Goal: Task Accomplishment & Management: Use online tool/utility

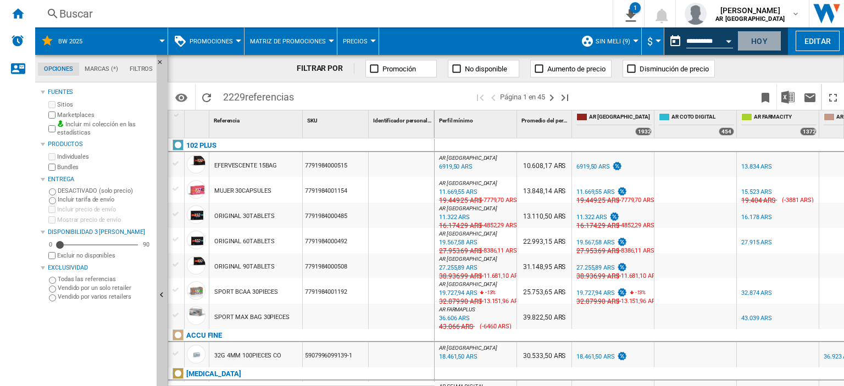
click at [764, 39] on button "Hoy" at bounding box center [759, 41] width 44 height 20
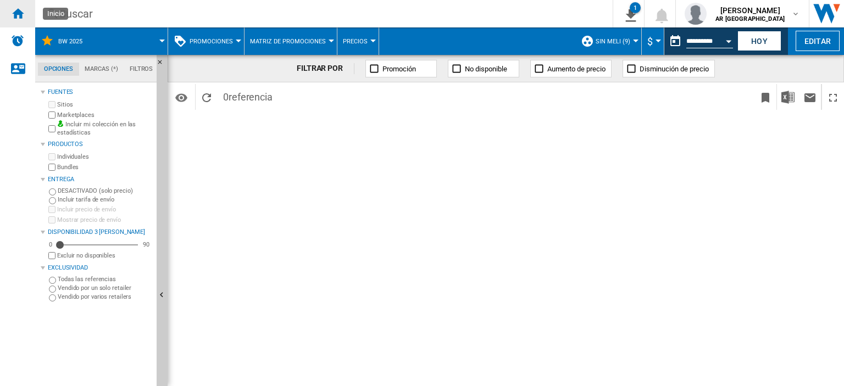
click at [17, 20] on div "Inicio" at bounding box center [17, 13] width 35 height 27
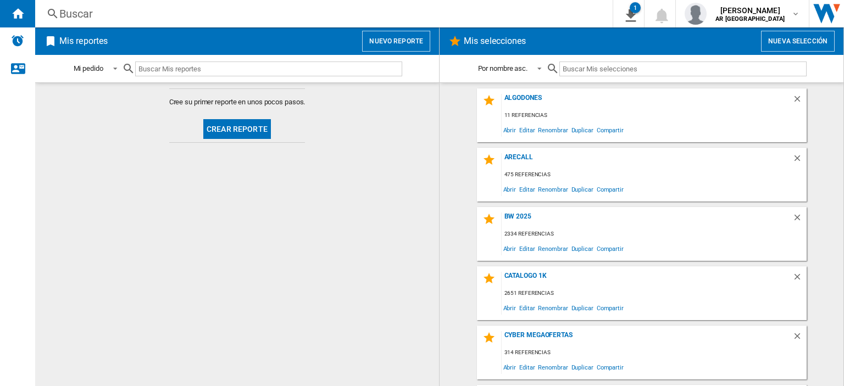
click at [597, 71] on input "text" at bounding box center [682, 69] width 247 height 15
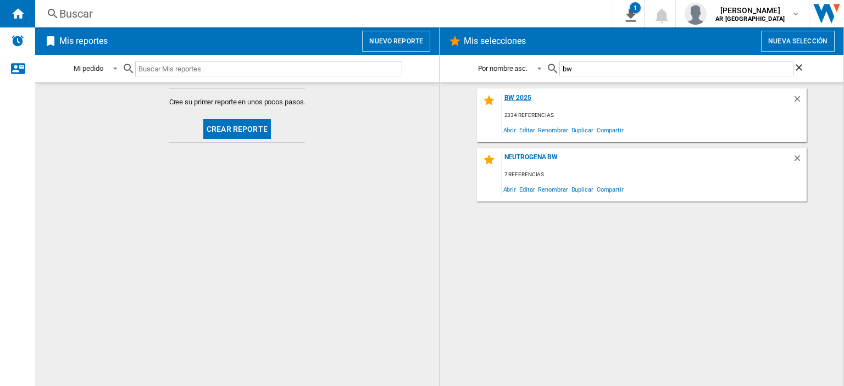
type input "bw"
click at [531, 97] on div "BW 2025" at bounding box center [647, 101] width 291 height 15
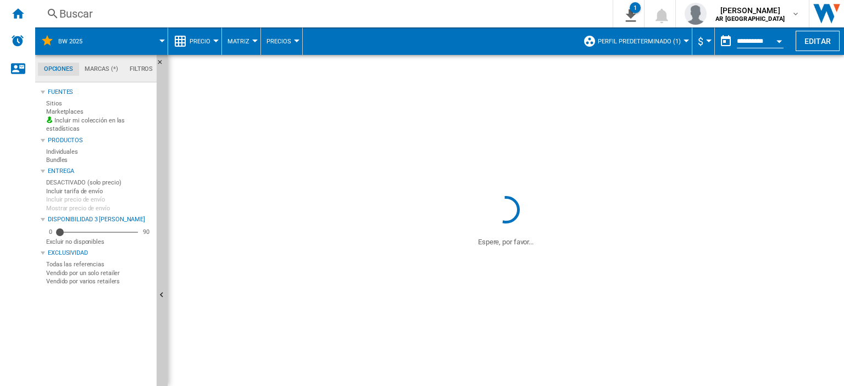
click at [812, 41] on button "Editar" at bounding box center [817, 41] width 44 height 20
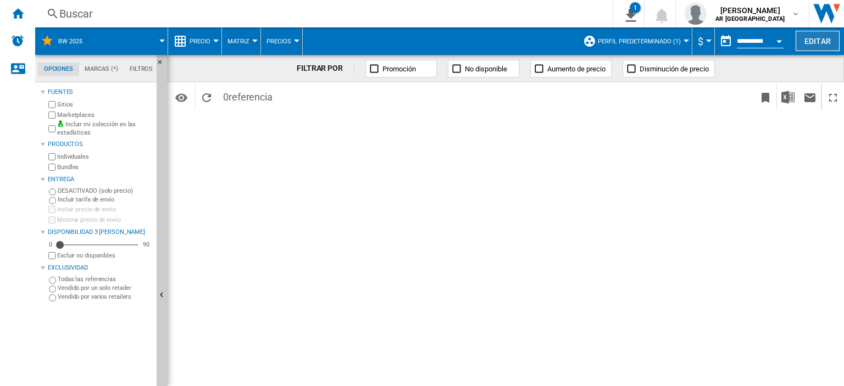
click at [804, 46] on button "Editar" at bounding box center [817, 41] width 44 height 20
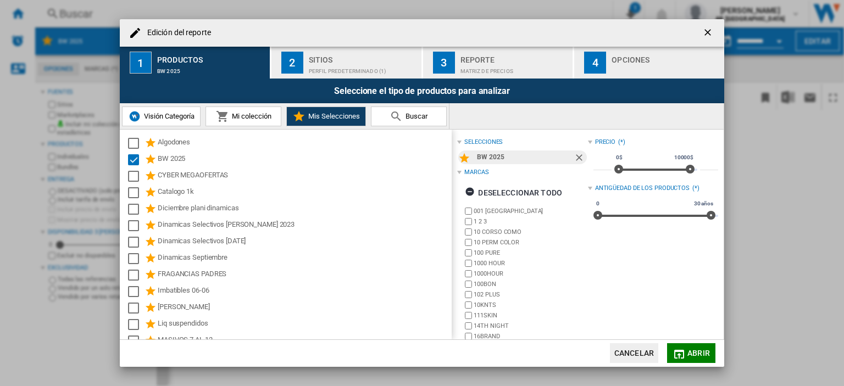
click at [343, 75] on button "2 Sitios Perfil predeterminado (1)" at bounding box center [346, 63] width 151 height 32
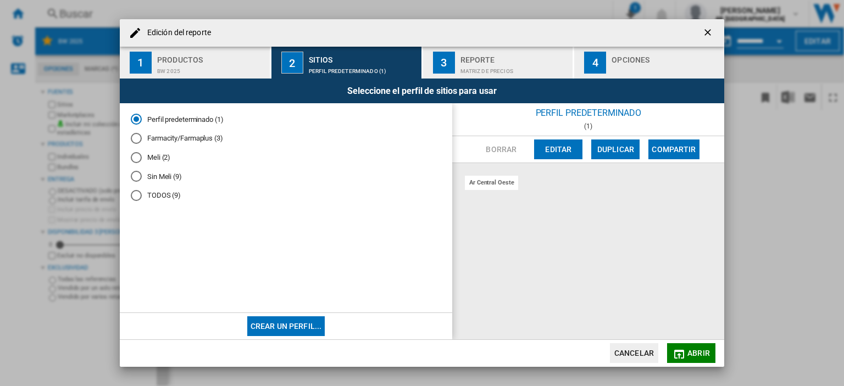
click at [135, 176] on div "Sin Meli (9)" at bounding box center [136, 176] width 11 height 11
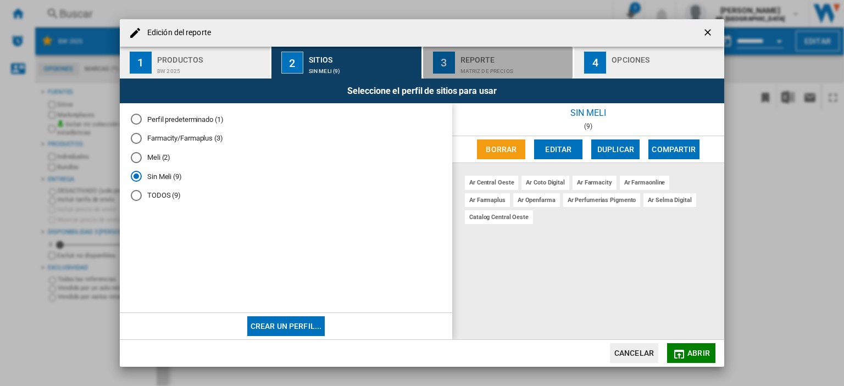
click at [486, 58] on div "Reporte" at bounding box center [514, 57] width 108 height 12
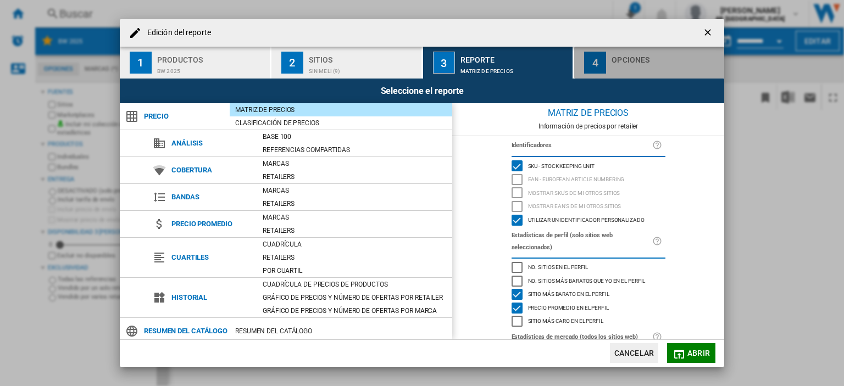
click at [606, 58] on button "4 Opciones" at bounding box center [649, 63] width 150 height 32
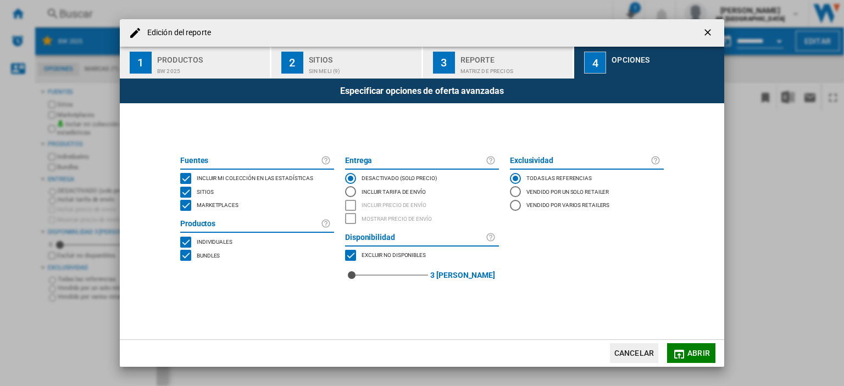
click at [188, 254] on div "BUNDLES" at bounding box center [185, 255] width 11 height 11
click at [187, 207] on div "MARKETPLACES" at bounding box center [185, 205] width 11 height 11
click at [684, 358] on md-icon "Edición del ..." at bounding box center [678, 354] width 13 height 13
